Goal: Information Seeking & Learning: Understand process/instructions

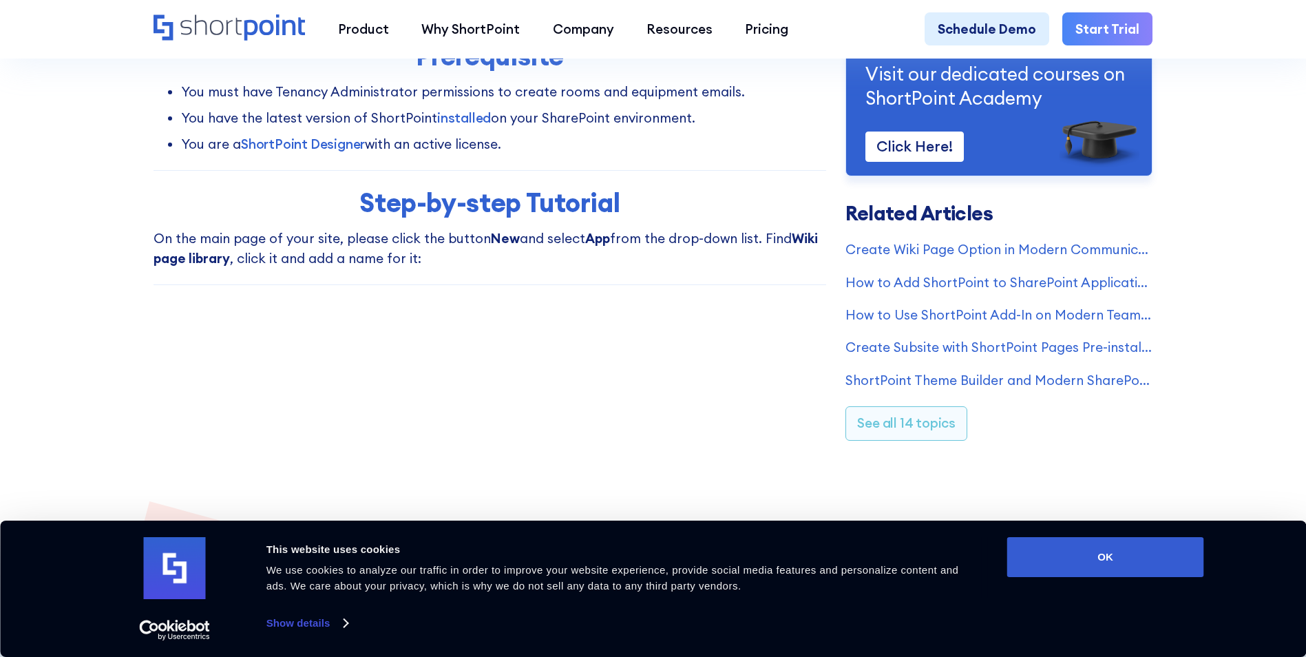
scroll to position [482, 0]
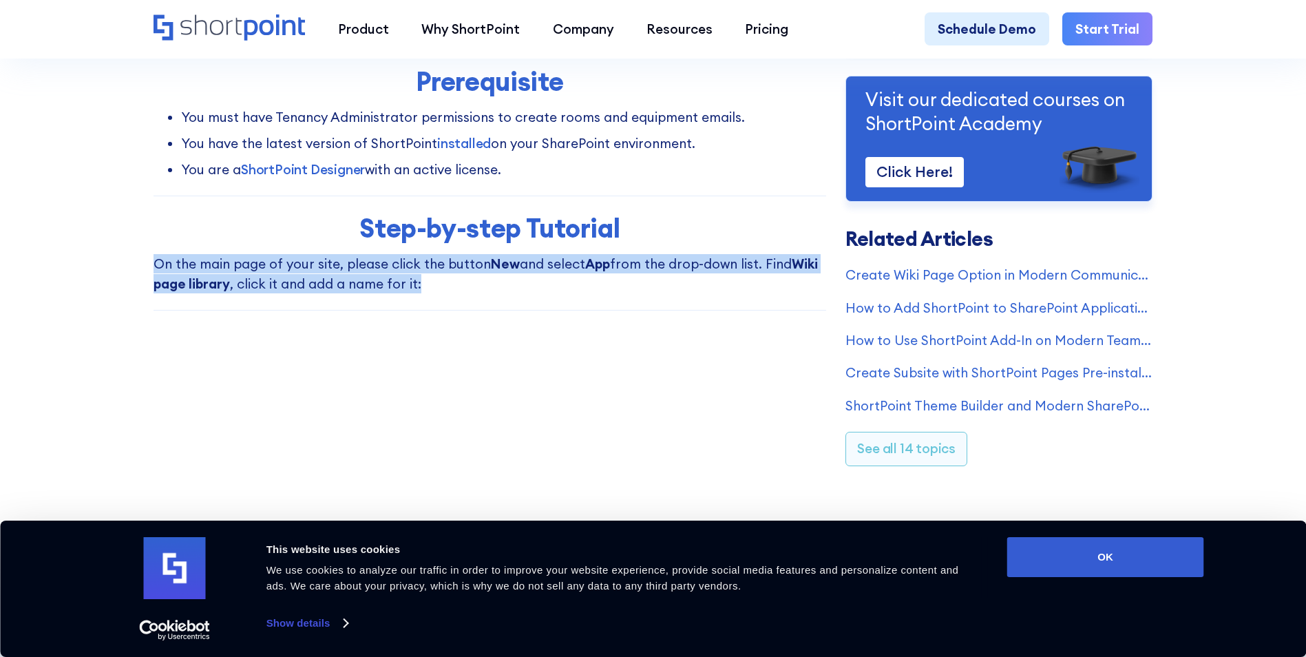
drag, startPoint x: 517, startPoint y: 284, endPoint x: 63, endPoint y: 255, distance: 454.7
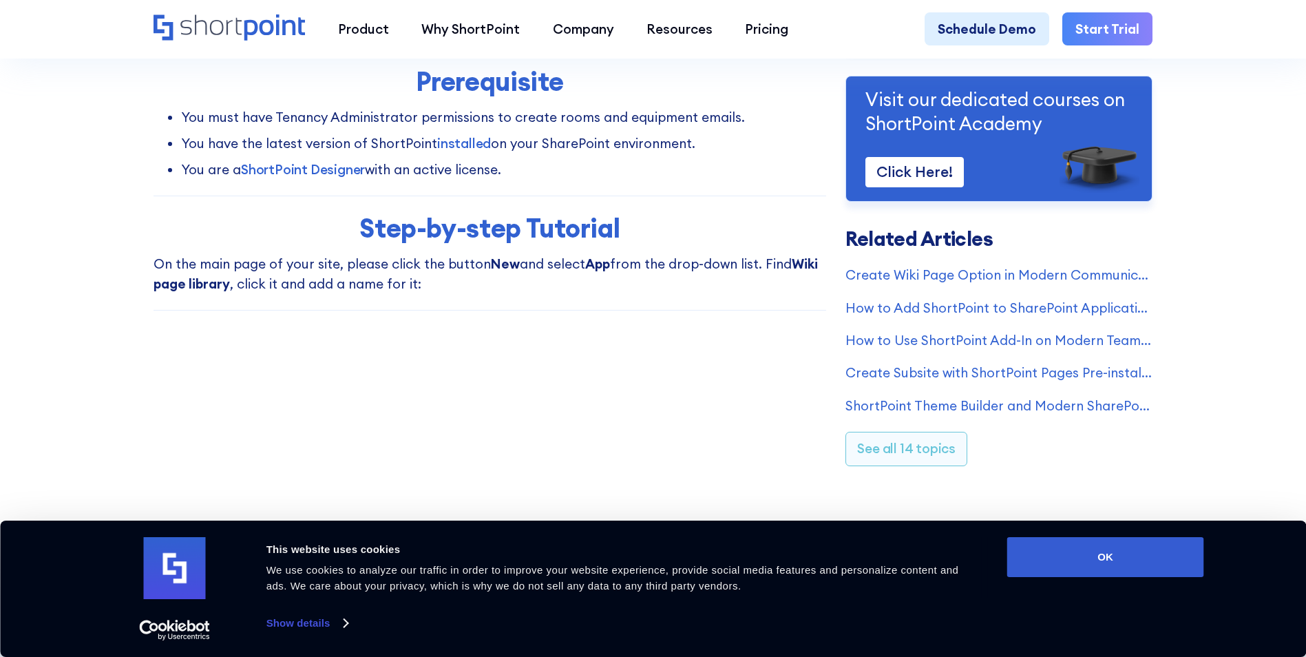
drag, startPoint x: 63, startPoint y: 255, endPoint x: 464, endPoint y: 365, distance: 415.4
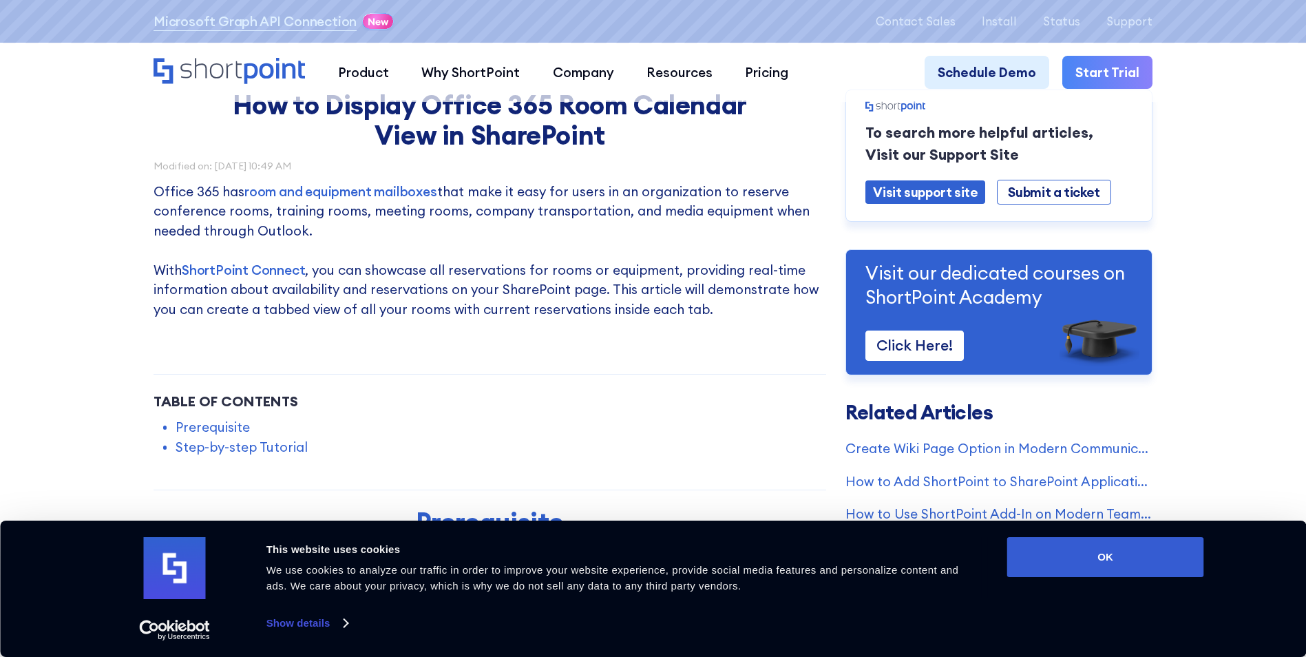
scroll to position [0, 0]
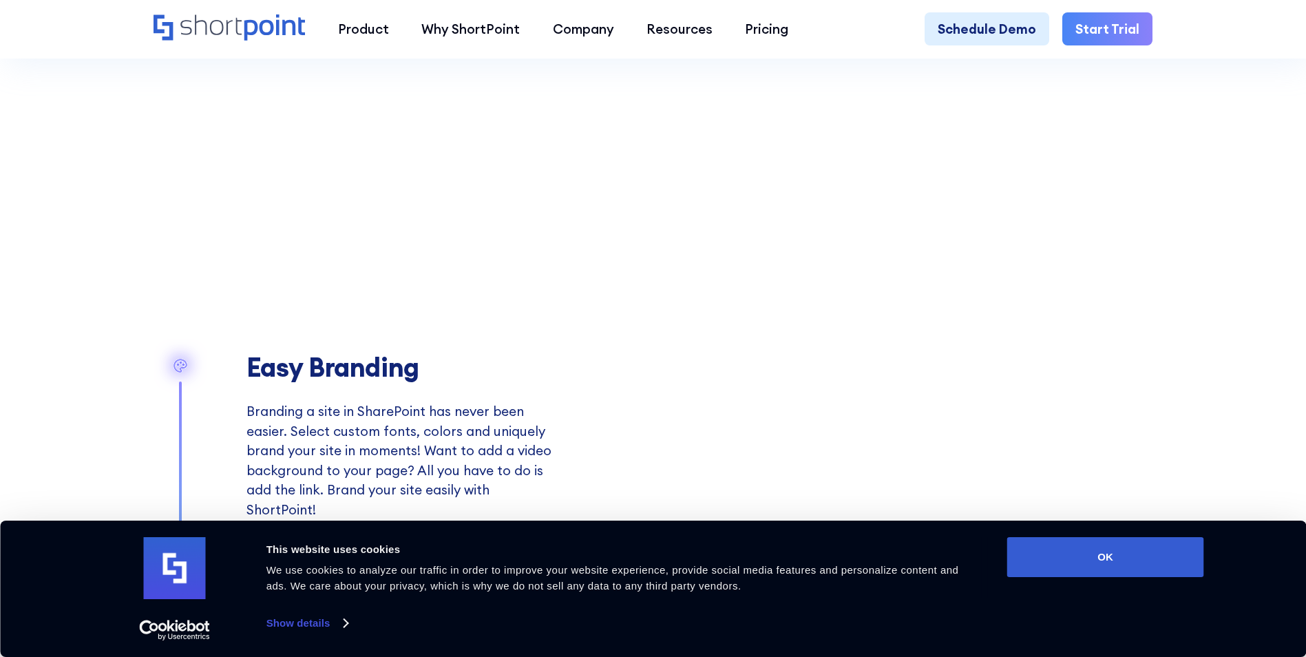
scroll to position [1859, 0]
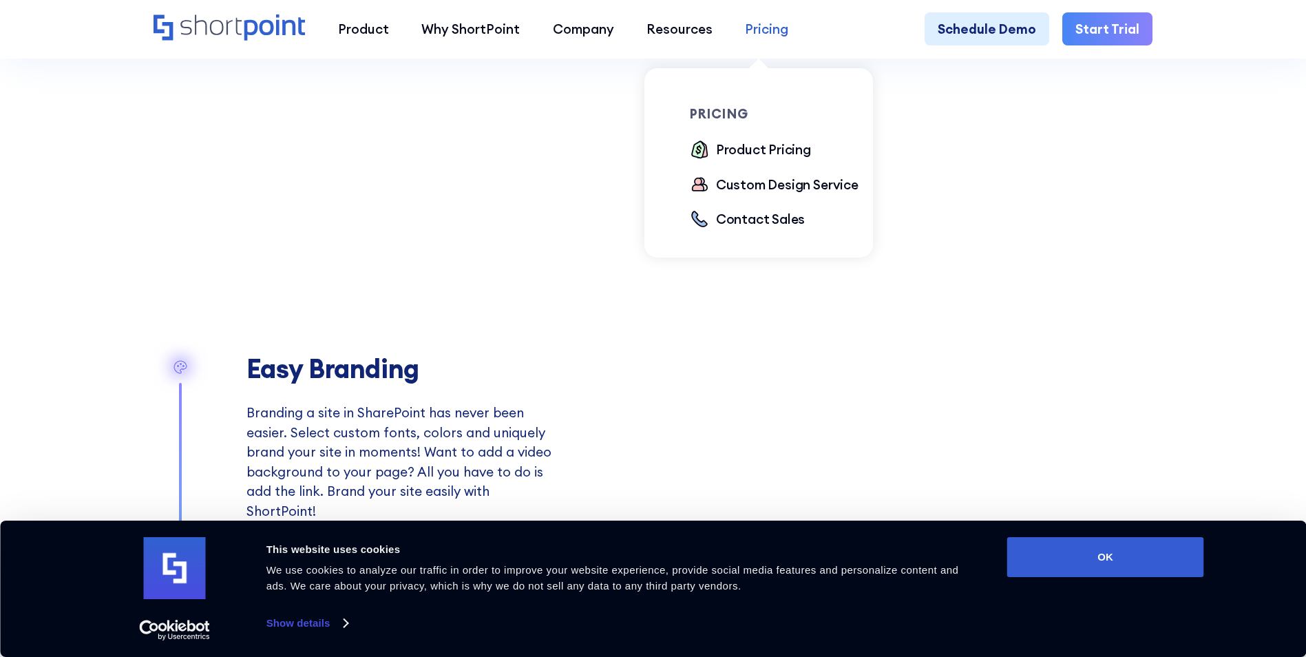
click at [775, 25] on div "Pricing" at bounding box center [766, 28] width 43 height 19
click at [753, 151] on div "Product Pricing" at bounding box center [763, 149] width 95 height 19
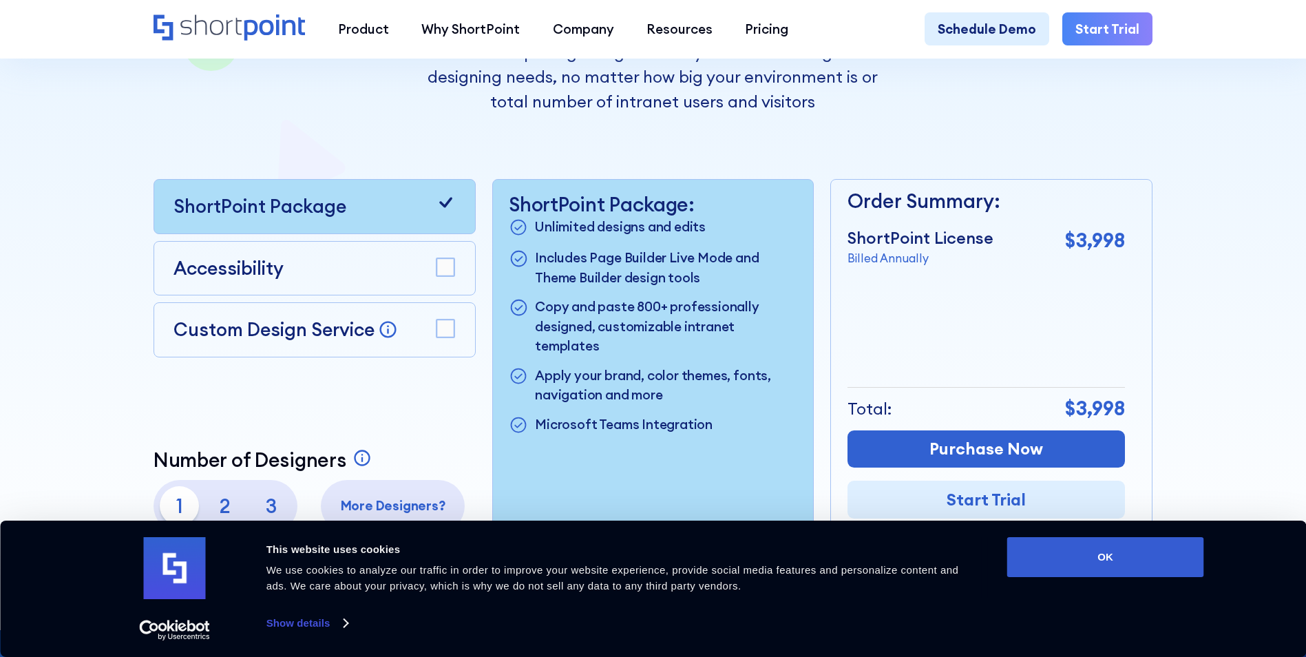
scroll to position [413, 0]
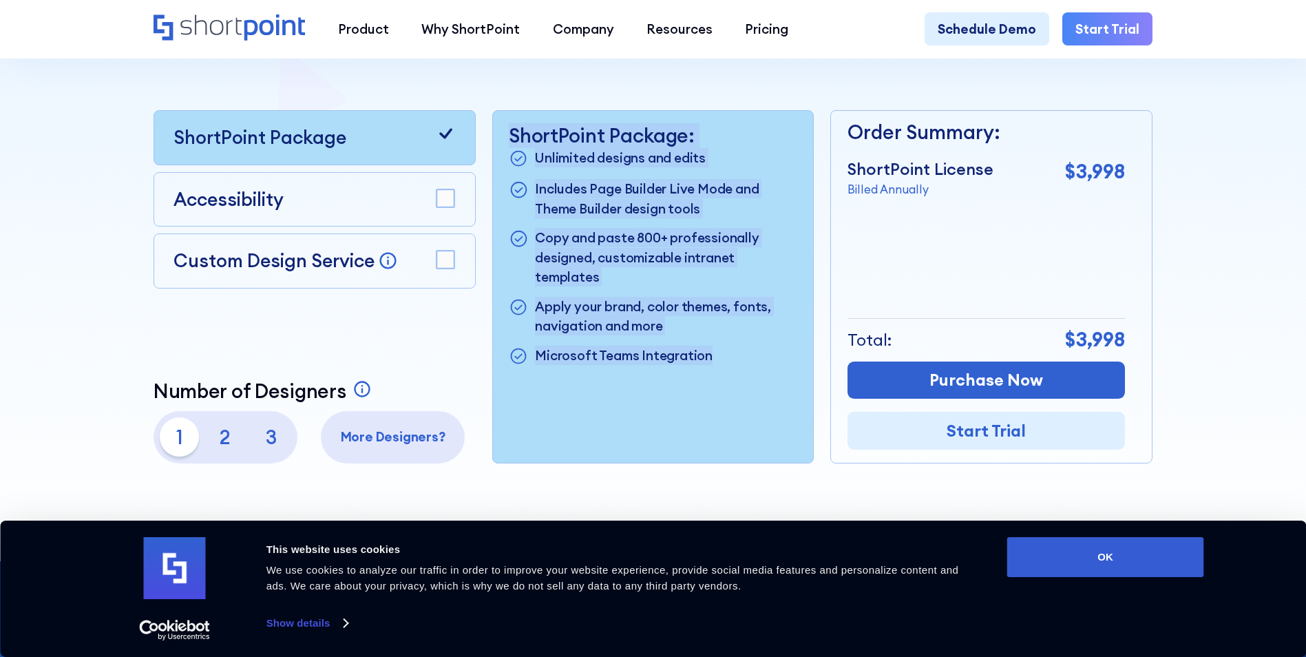
drag, startPoint x: 729, startPoint y: 356, endPoint x: 510, endPoint y: 127, distance: 317.5
click at [510, 127] on div "ShortPoint Package: Unlimited designs and edits Includes Page Builder Live Mode…" at bounding box center [653, 286] width 321 height 351
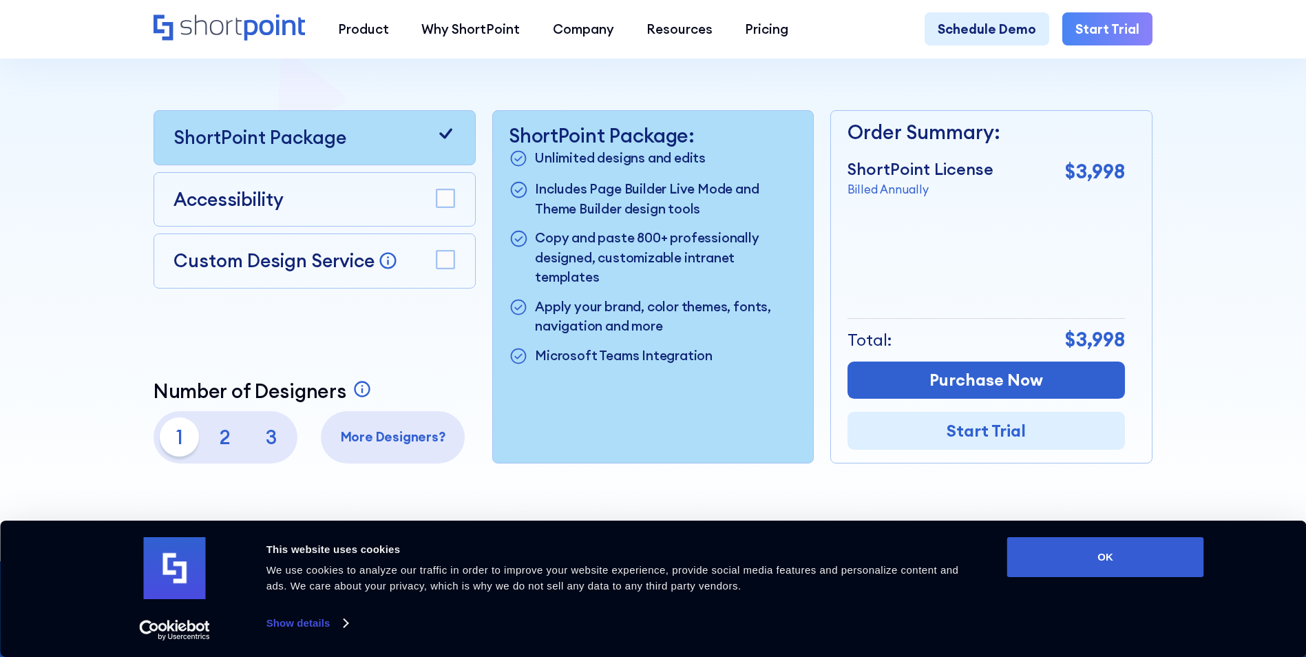
click at [432, 343] on div "ShortPoint Package Accessibility Custom Design Service Bring your dream design …" at bounding box center [315, 286] width 322 height 353
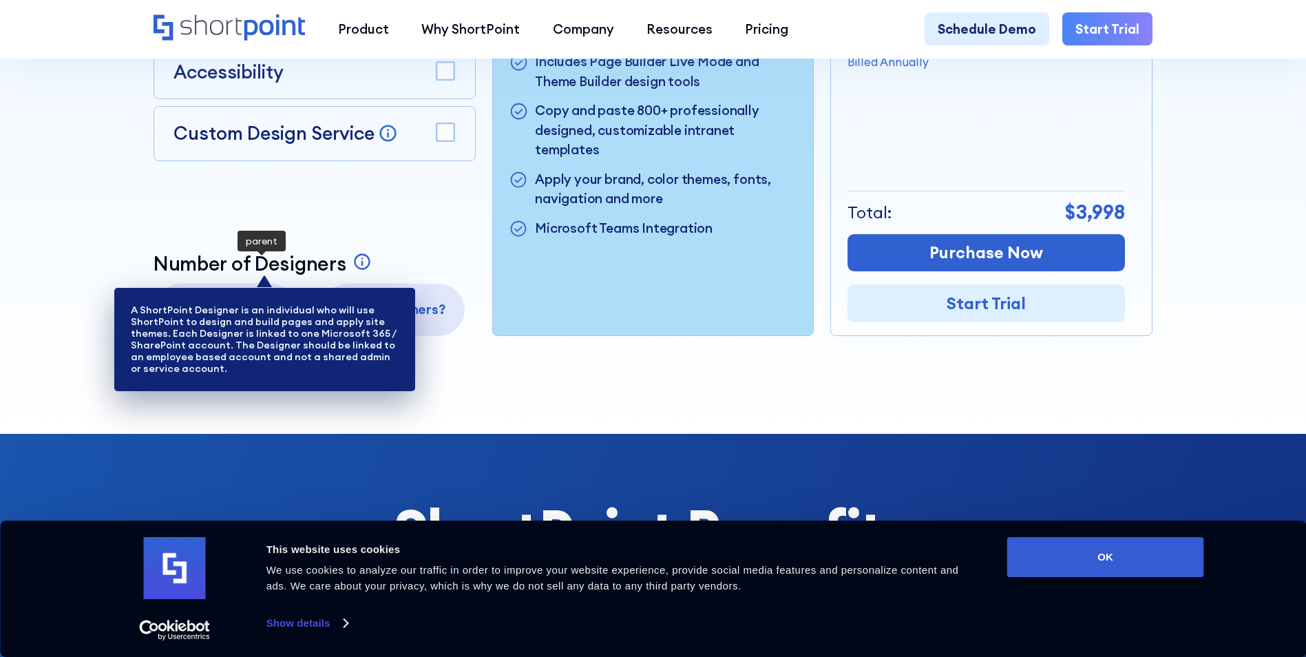
scroll to position [551, 0]
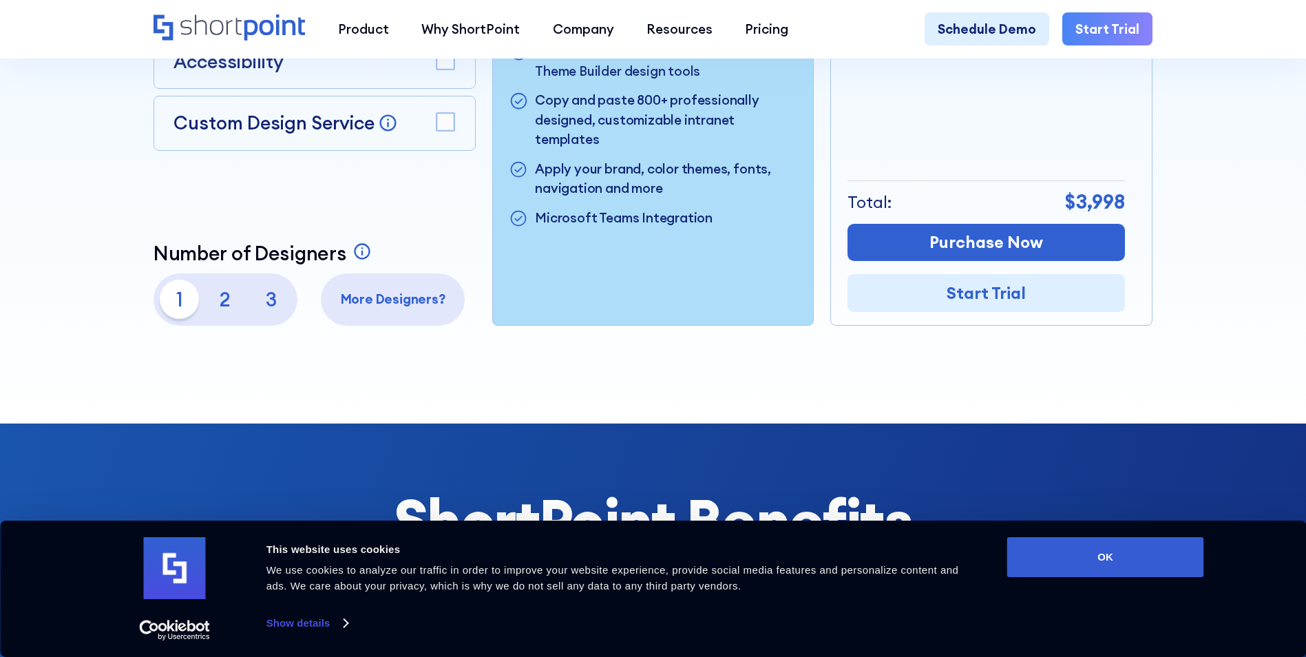
click at [407, 306] on p "More Designers?" at bounding box center [393, 298] width 131 height 19
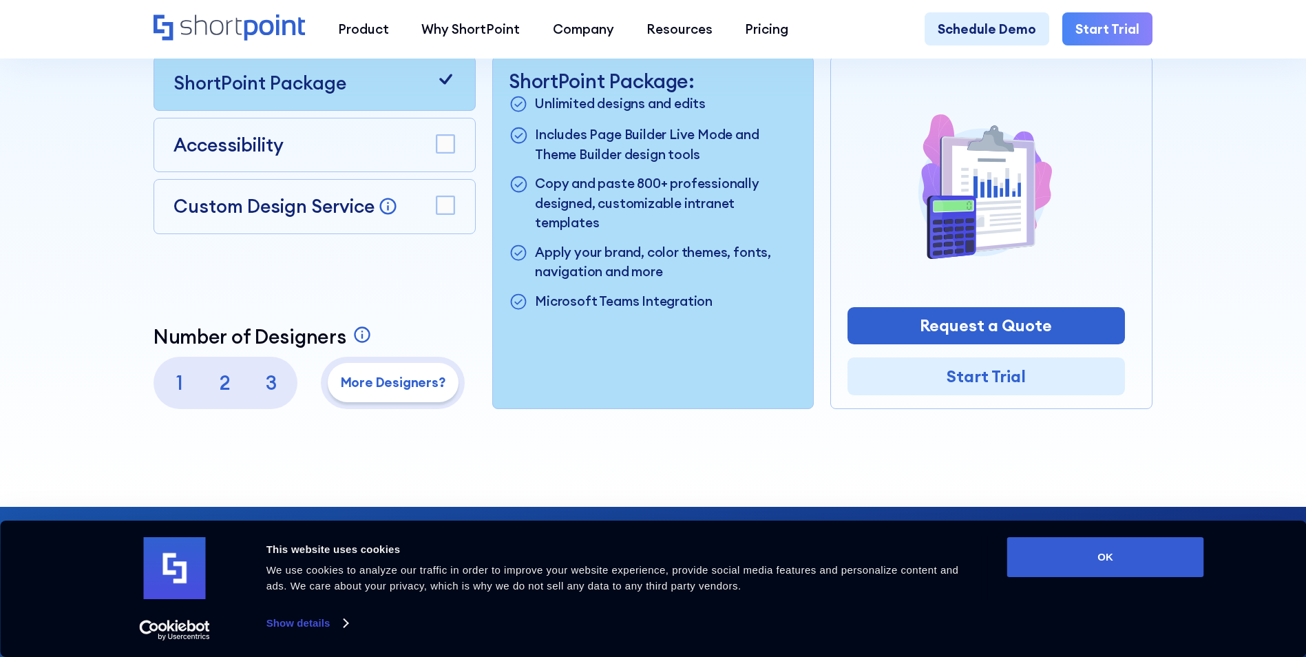
scroll to position [482, 0]
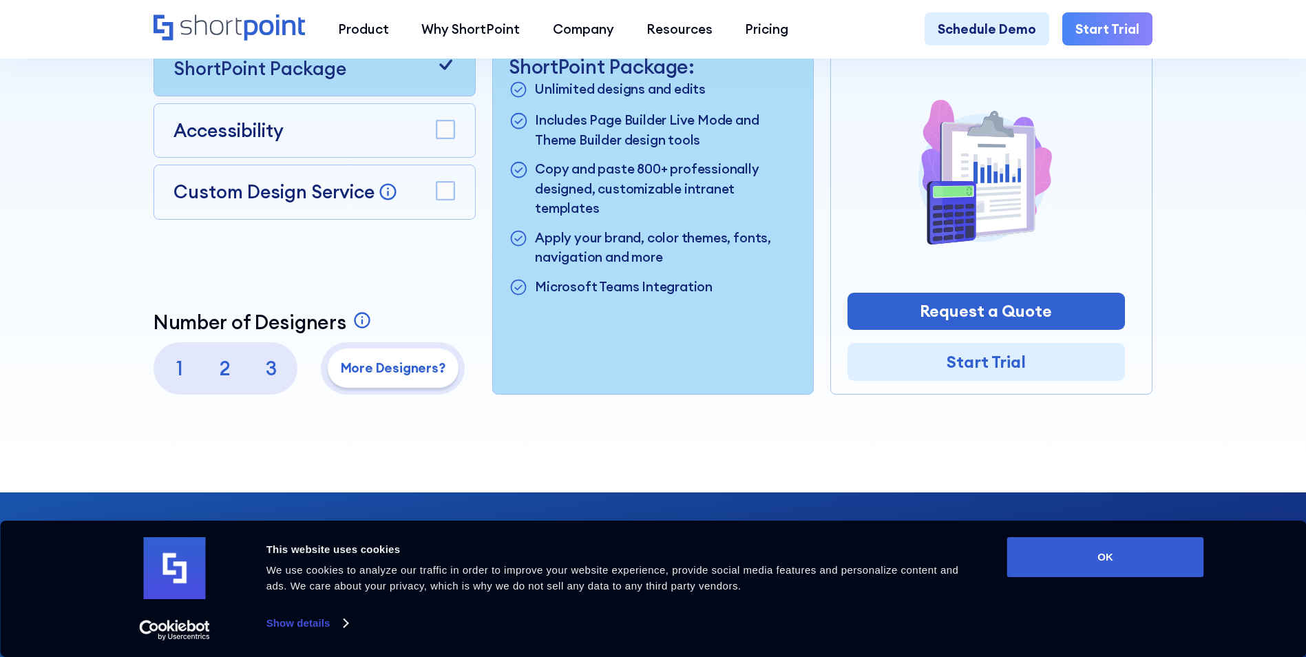
click at [275, 375] on p "3" at bounding box center [270, 367] width 39 height 39
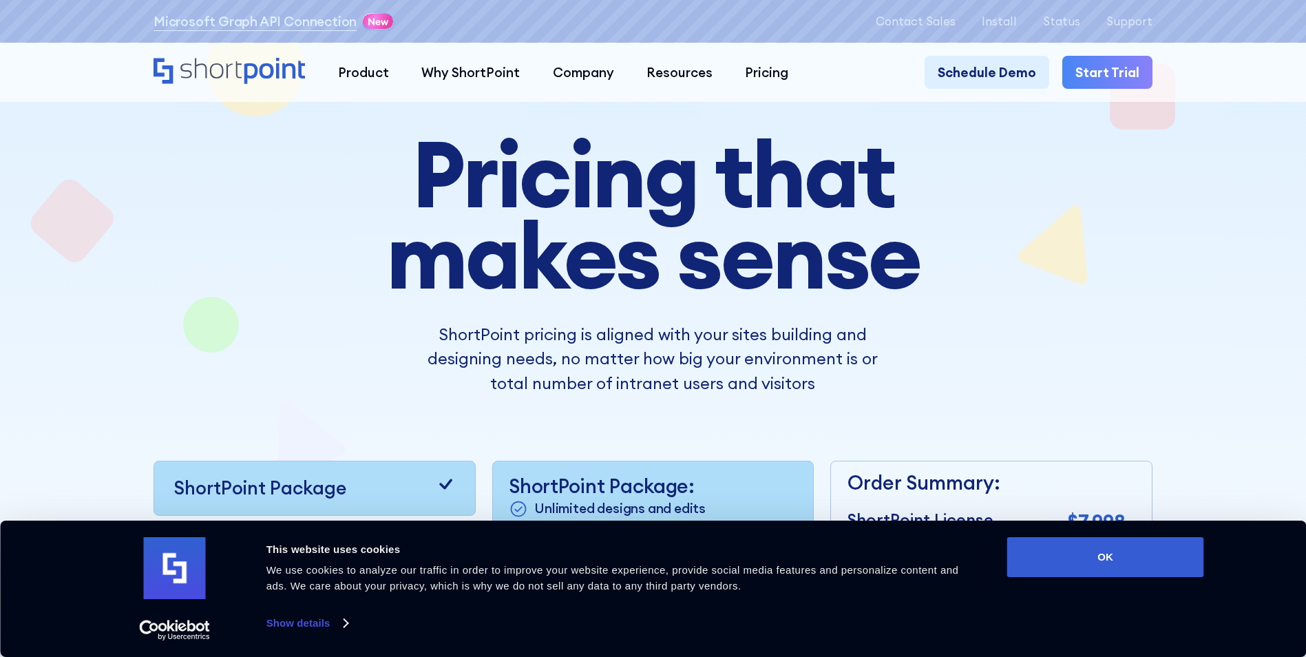
scroll to position [0, 0]
